Goal: Task Accomplishment & Management: Use online tool/utility

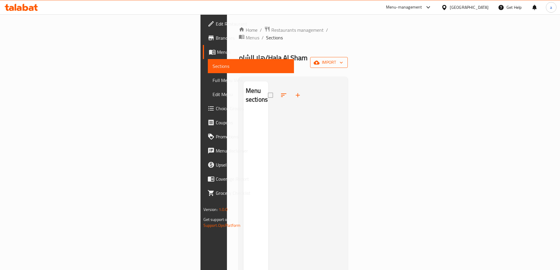
click at [343, 59] on span "import" at bounding box center [329, 62] width 28 height 7
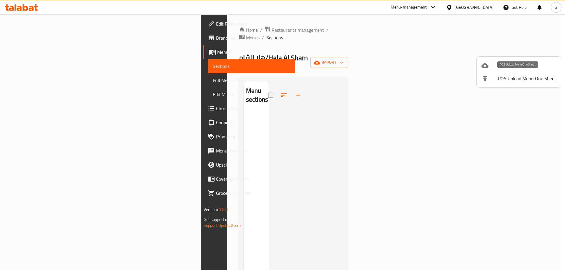
click at [492, 68] on div at bounding box center [489, 65] width 16 height 7
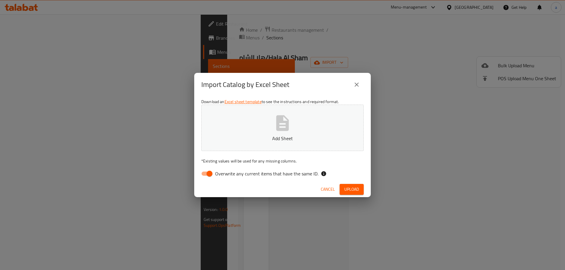
click at [210, 171] on input "Overwrite any current items that have the same ID." at bounding box center [210, 173] width 34 height 11
checkbox input "false"
click at [247, 133] on button "Add Sheet" at bounding box center [282, 128] width 162 height 46
click at [346, 190] on span "Upload" at bounding box center [351, 189] width 15 height 7
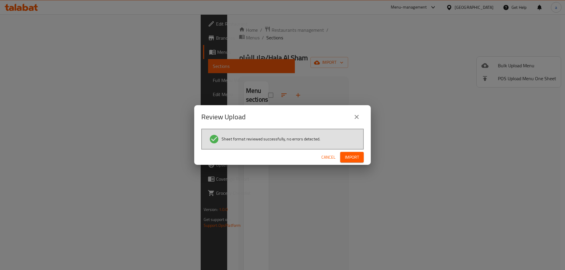
click at [342, 156] on button "Import" at bounding box center [352, 157] width 24 height 11
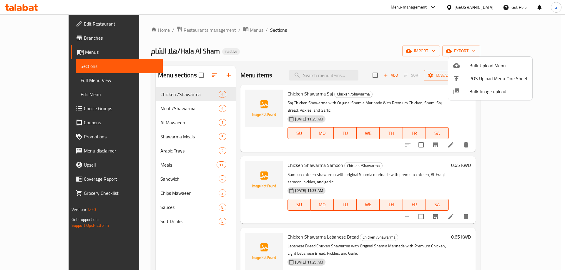
click at [44, 79] on div at bounding box center [282, 135] width 565 height 270
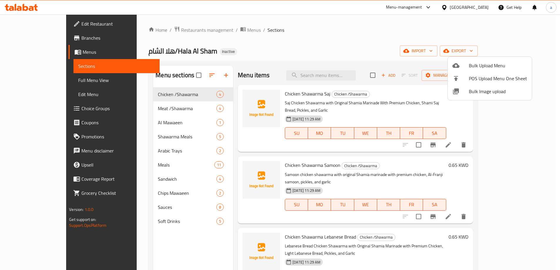
click at [78, 79] on span "Full Menu View" at bounding box center [116, 80] width 77 height 7
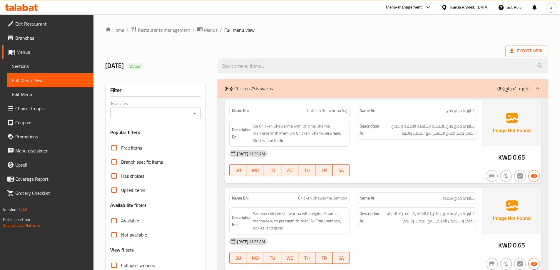
scroll to position [176, 0]
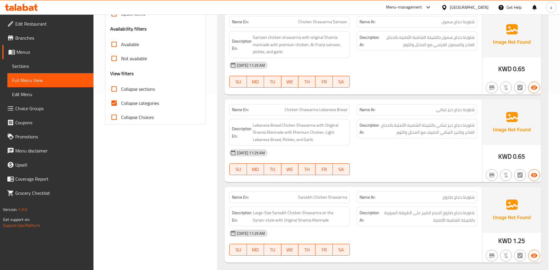
click at [112, 101] on input "Collapse categories" at bounding box center [114, 103] width 14 height 14
checkbox input "false"
click at [112, 87] on input "Collapse sections" at bounding box center [114, 89] width 14 height 14
checkbox input "true"
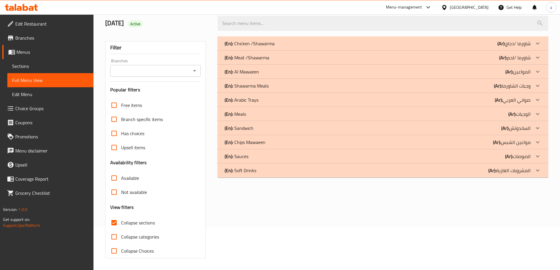
scroll to position [43, 0]
click at [116, 238] on input "Collapse categories" at bounding box center [114, 237] width 14 height 14
click at [110, 238] on input "Collapse categories" at bounding box center [114, 237] width 14 height 14
checkbox input "false"
click at [114, 221] on input "Collapse sections" at bounding box center [114, 223] width 14 height 14
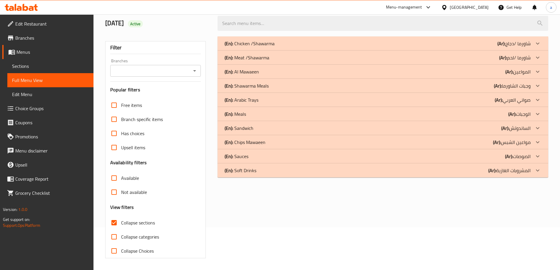
checkbox input "false"
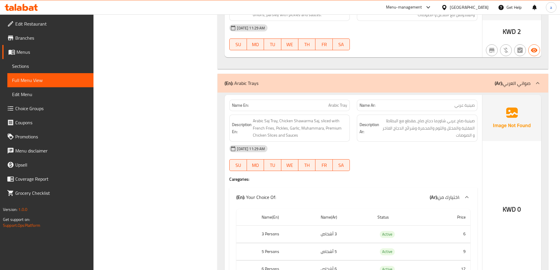
scroll to position [0, 0]
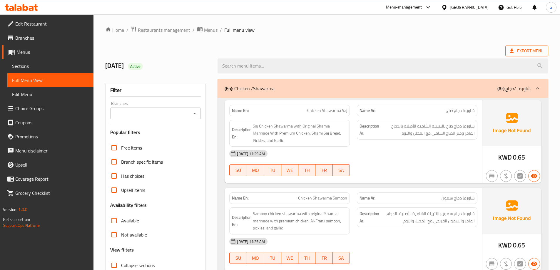
click at [518, 52] on span "Export Menu" at bounding box center [527, 50] width 34 height 7
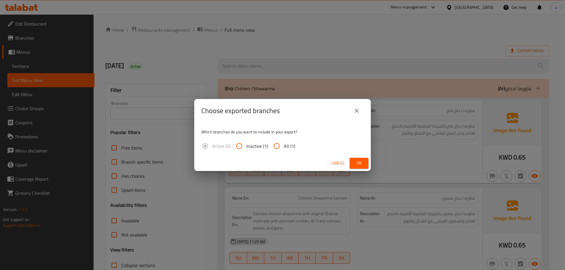
click at [283, 143] on span "All (1)" at bounding box center [288, 146] width 11 height 7
click at [283, 143] on input "All (1)" at bounding box center [276, 146] width 14 height 14
radio input "true"
click at [362, 161] on span "Ok" at bounding box center [358, 163] width 9 height 7
